Goal: Check status: Check status

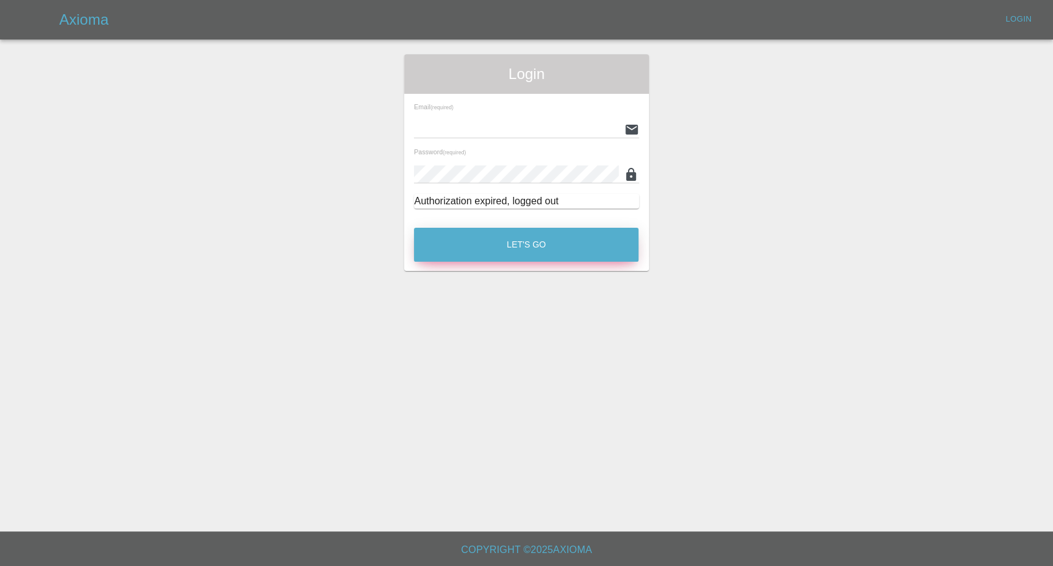
type input "[EMAIL_ADDRESS][DOMAIN_NAME]"
click at [505, 237] on button "Let's Go" at bounding box center [526, 245] width 225 height 34
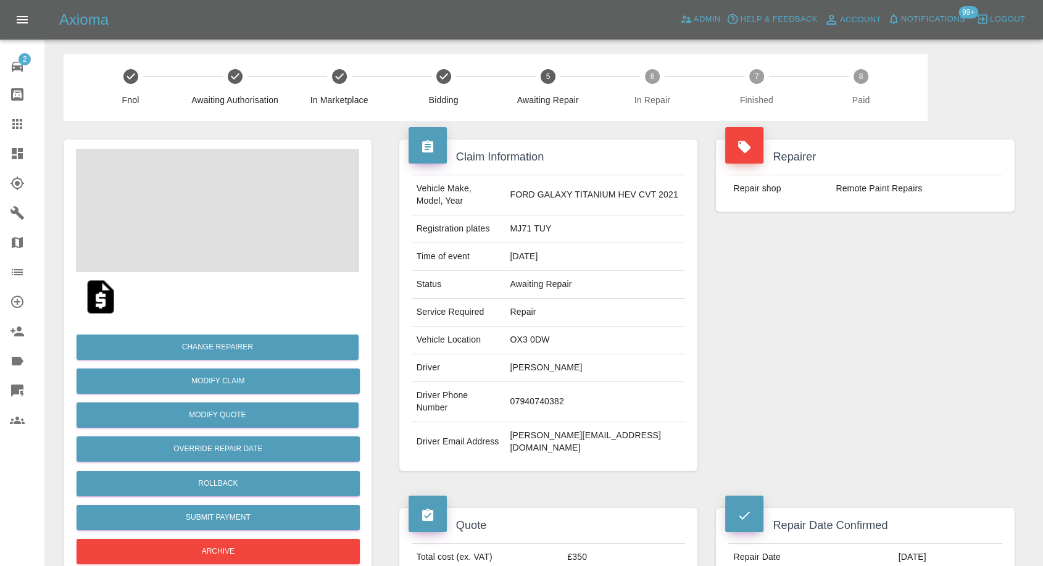
click at [14, 112] on link "Claims" at bounding box center [22, 124] width 44 height 30
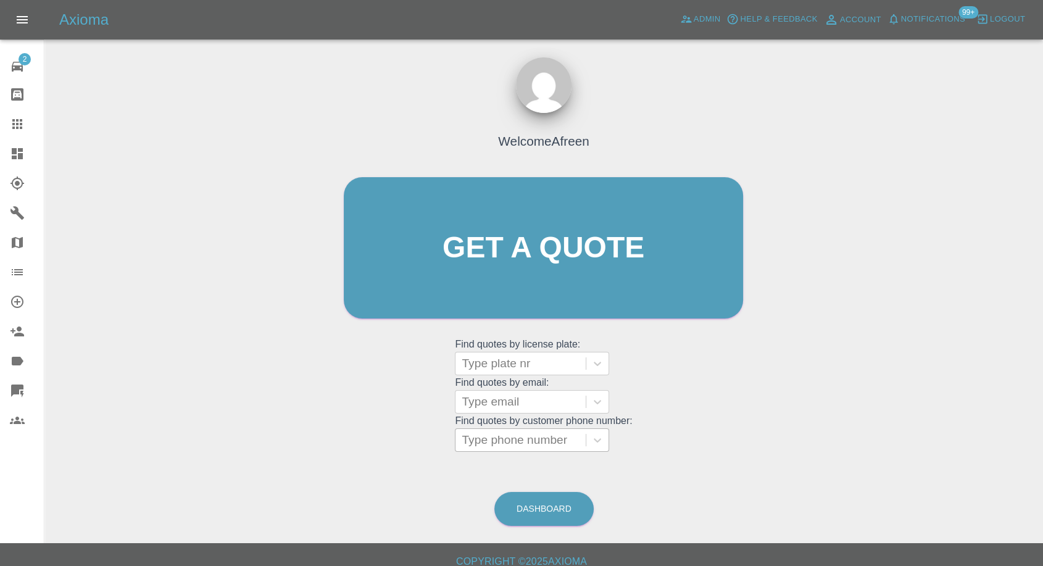
click at [532, 441] on div at bounding box center [521, 439] width 118 height 17
paste input "7711650786"
type input "07711650786"
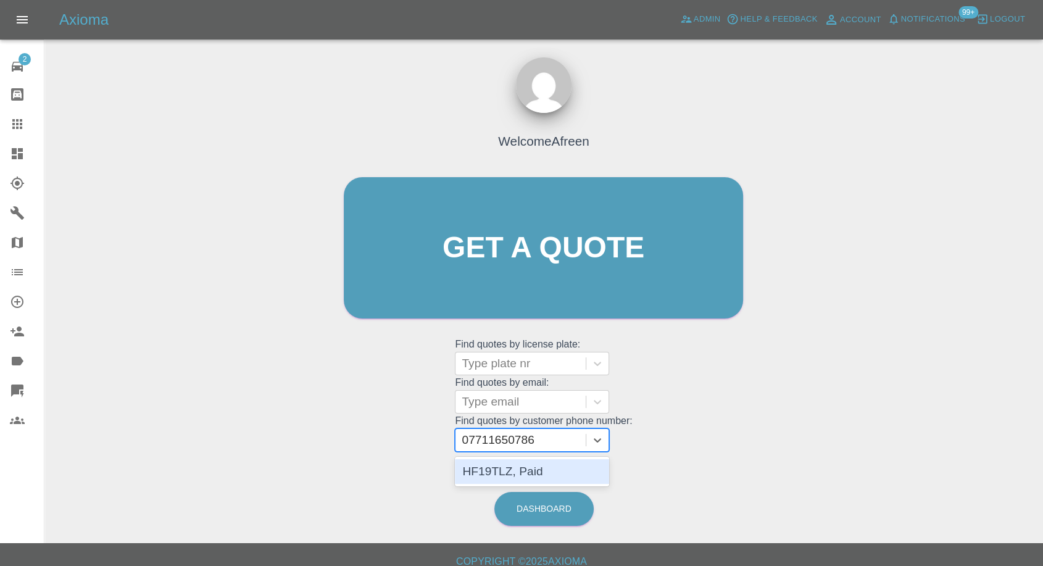
click at [528, 471] on div "HF19TLZ, Paid" at bounding box center [532, 471] width 154 height 25
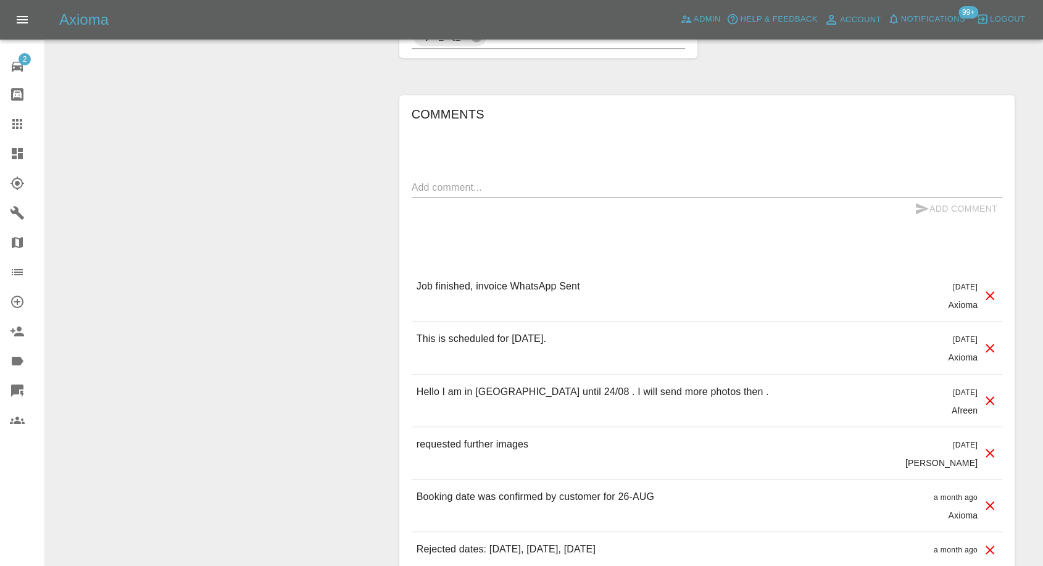
scroll to position [1165, 0]
